Goal: Register for event/course

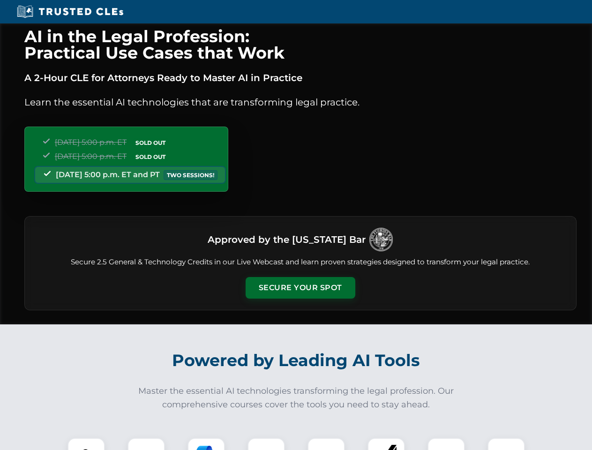
click at [300, 288] on button "Secure Your Spot" at bounding box center [300, 288] width 110 height 22
click at [86, 444] on img at bounding box center [86, 456] width 27 height 27
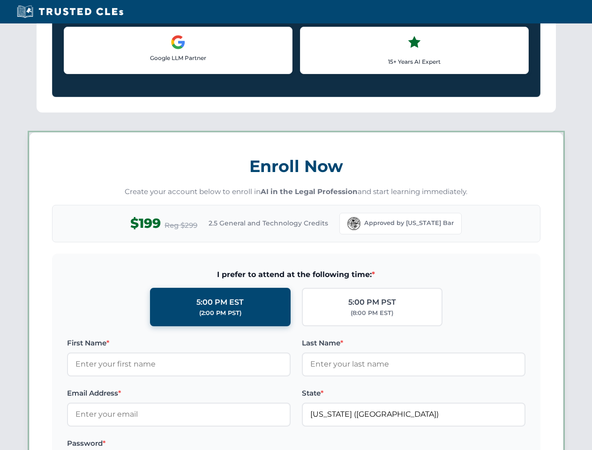
click at [206, 444] on label "Password *" at bounding box center [178, 442] width 223 height 11
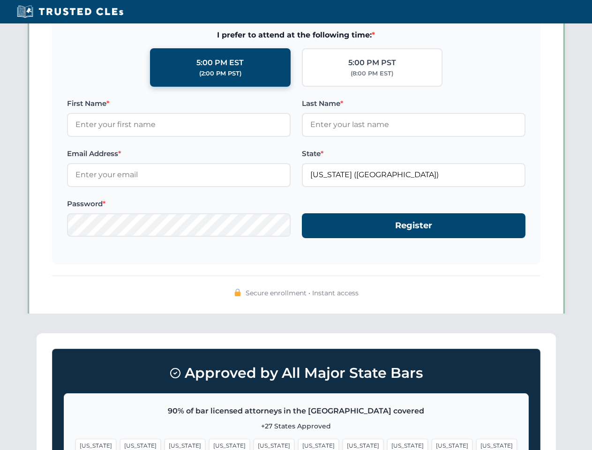
click at [431, 444] on span "[US_STATE]" at bounding box center [451, 445] width 41 height 14
